Goal: Check status

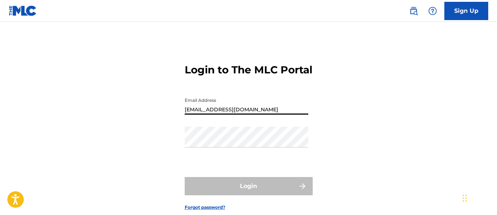
type input "[EMAIL_ADDRESS][DOMAIN_NAME]"
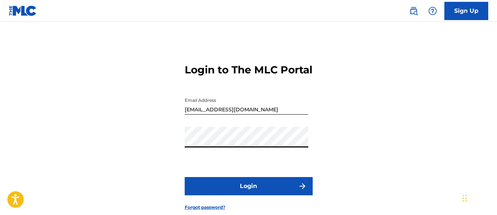
click at [248, 196] on button "Login" at bounding box center [249, 186] width 128 height 18
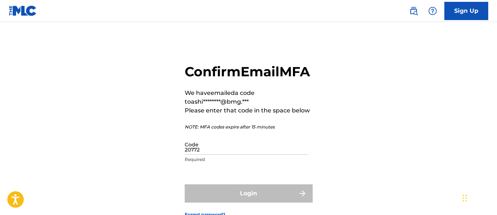
type input "207722"
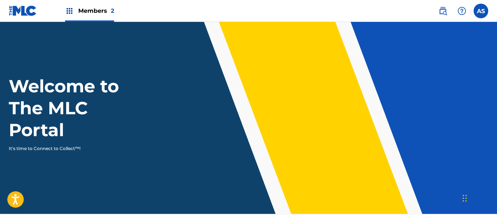
click at [69, 11] on img at bounding box center [69, 11] width 9 height 9
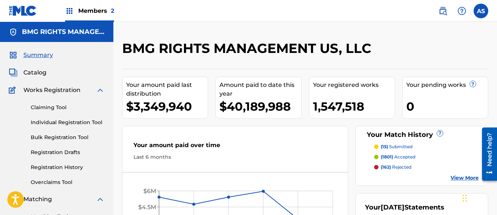
scroll to position [159, 0]
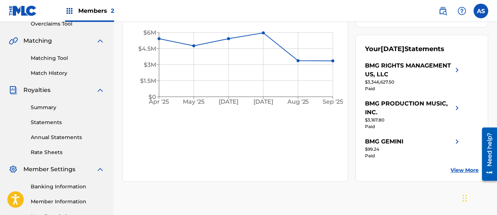
click at [68, 107] on link "Summary" at bounding box center [68, 108] width 74 height 8
